Goal: Transaction & Acquisition: Purchase product/service

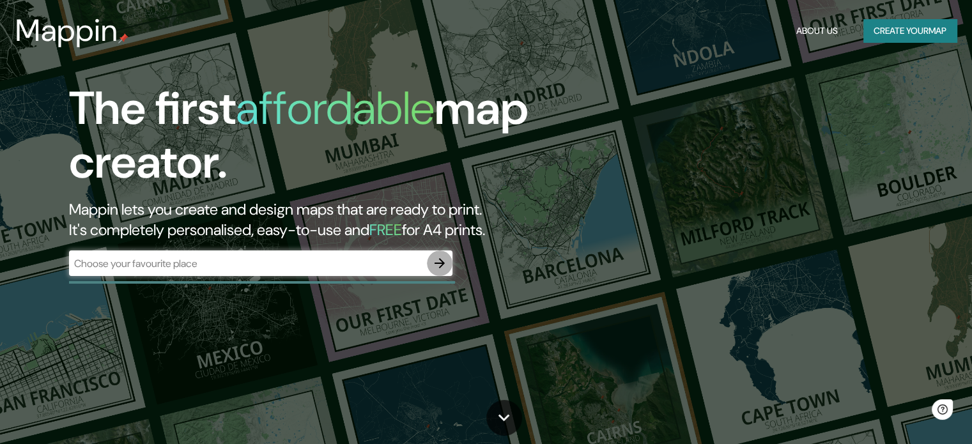
click at [448, 263] on button "button" at bounding box center [440, 264] width 26 height 26
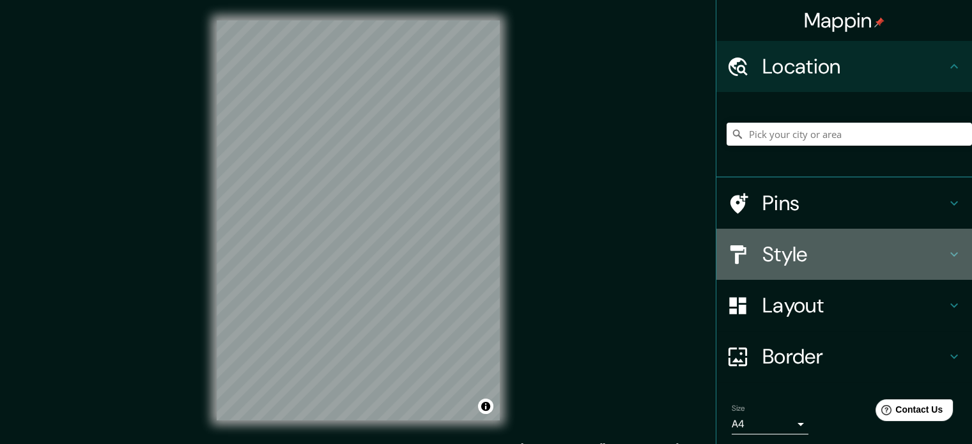
click at [811, 250] on h4 "Style" at bounding box center [855, 255] width 184 height 26
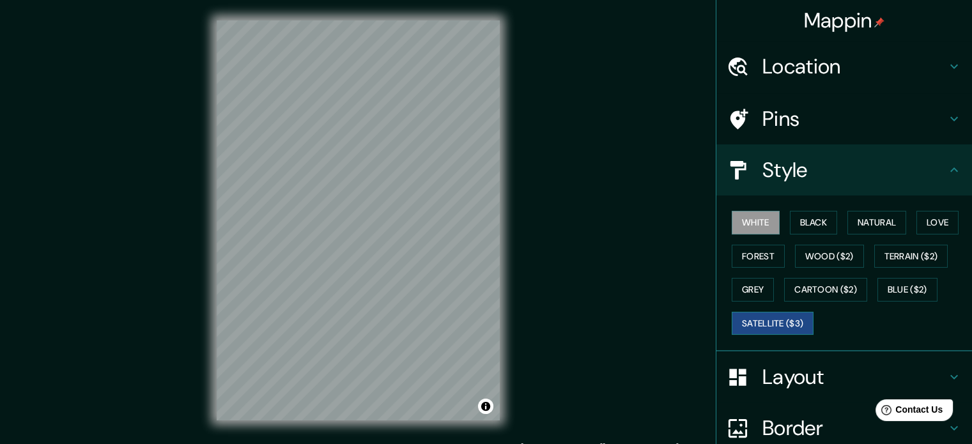
click at [770, 319] on button "Satellite ($3)" at bounding box center [773, 324] width 82 height 24
click at [764, 224] on button "White" at bounding box center [756, 223] width 48 height 24
click at [825, 218] on button "Black" at bounding box center [814, 223] width 48 height 24
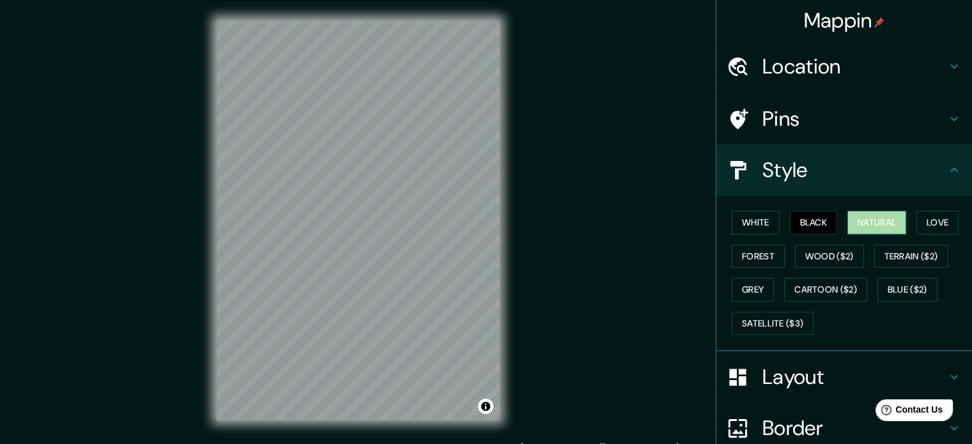
click at [855, 219] on button "Natural" at bounding box center [877, 223] width 59 height 24
click at [926, 227] on button "Love" at bounding box center [938, 223] width 42 height 24
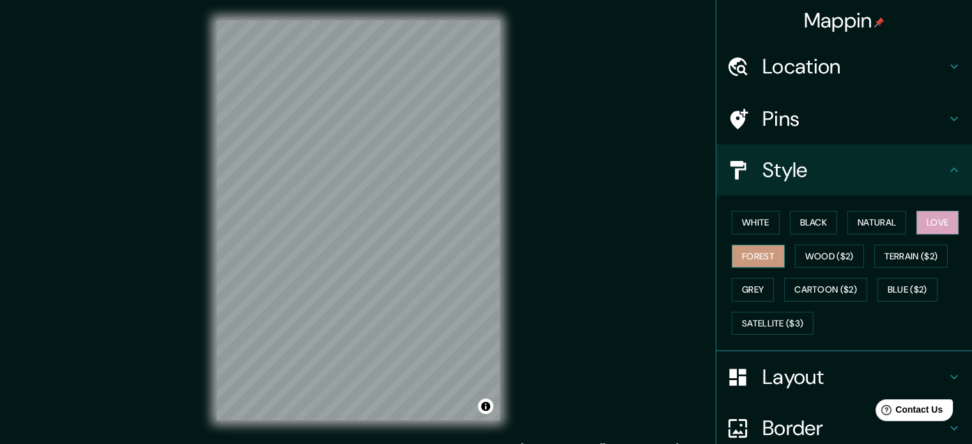
click at [757, 260] on button "Forest" at bounding box center [758, 257] width 53 height 24
click at [821, 261] on button "Wood ($2)" at bounding box center [829, 257] width 69 height 24
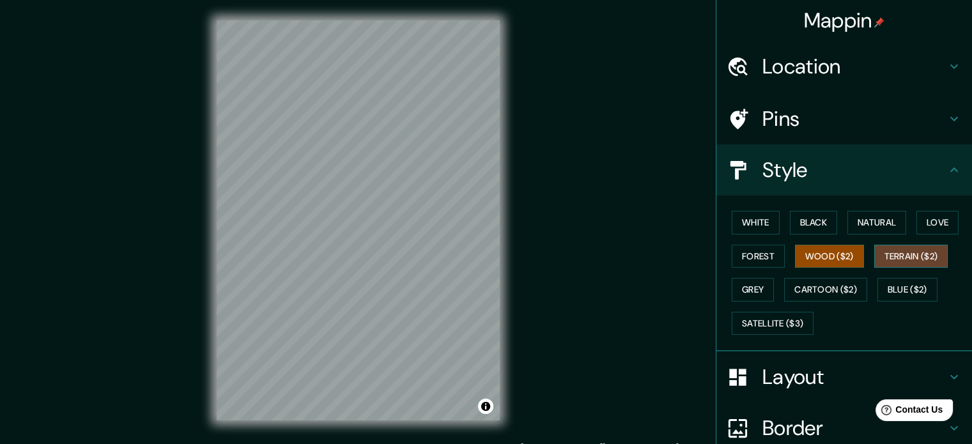
click at [897, 263] on button "Terrain ($2)" at bounding box center [912, 257] width 74 height 24
click at [742, 292] on button "Grey" at bounding box center [753, 290] width 42 height 24
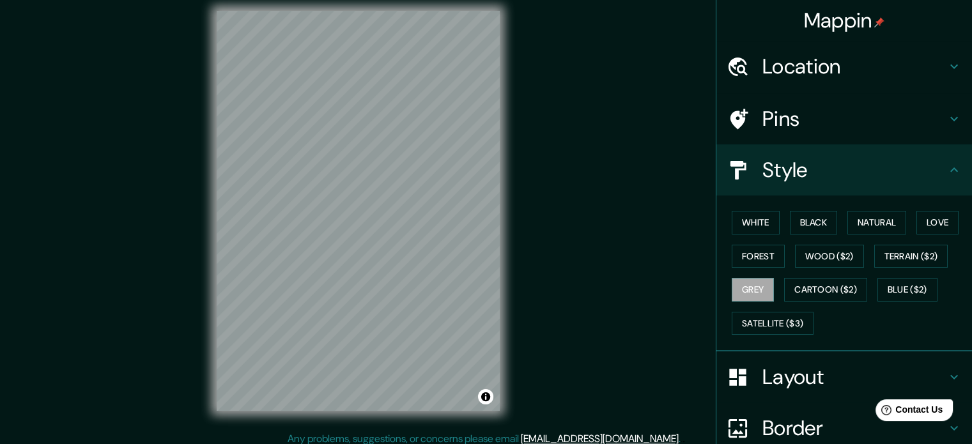
scroll to position [17, 0]
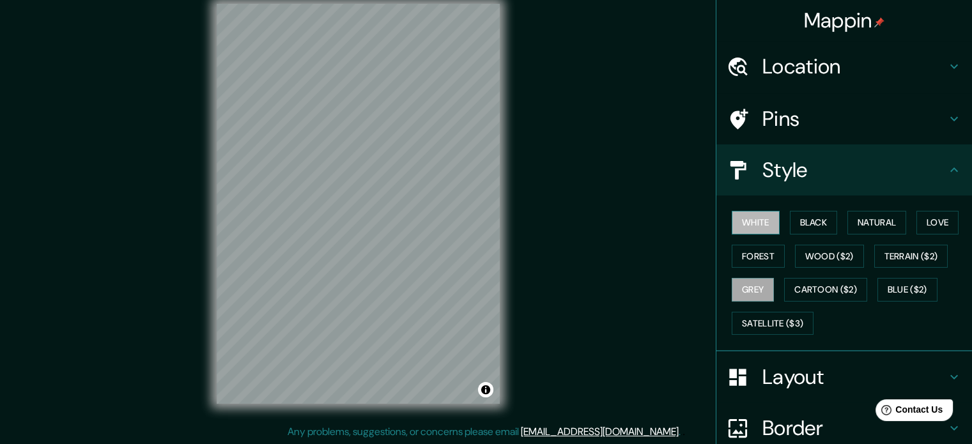
click at [759, 222] on button "White" at bounding box center [756, 223] width 48 height 24
click at [754, 249] on button "Forest" at bounding box center [758, 257] width 53 height 24
click at [733, 291] on button "Grey" at bounding box center [753, 290] width 42 height 24
